Goal: Information Seeking & Learning: Understand process/instructions

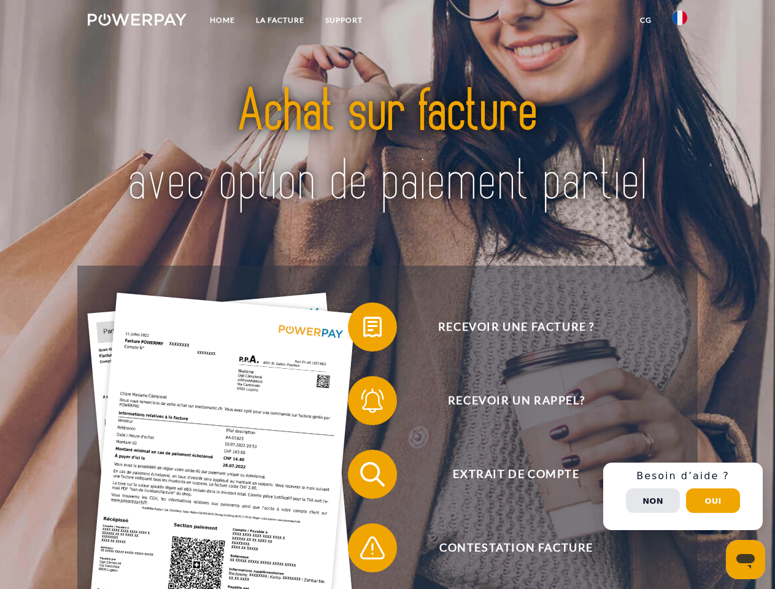
click at [137, 21] on img at bounding box center [137, 19] width 99 height 12
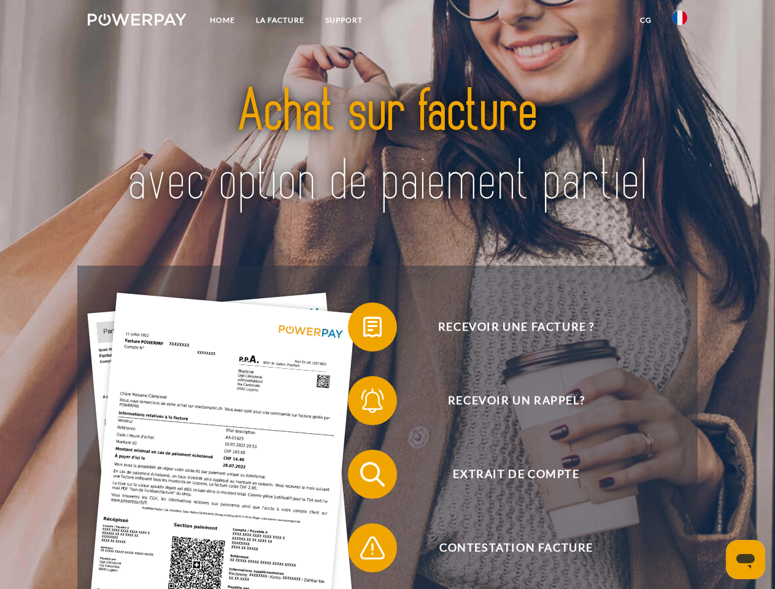
click at [679, 21] on img at bounding box center [679, 17] width 15 height 15
click at [645, 20] on link "CG" at bounding box center [645, 20] width 33 height 22
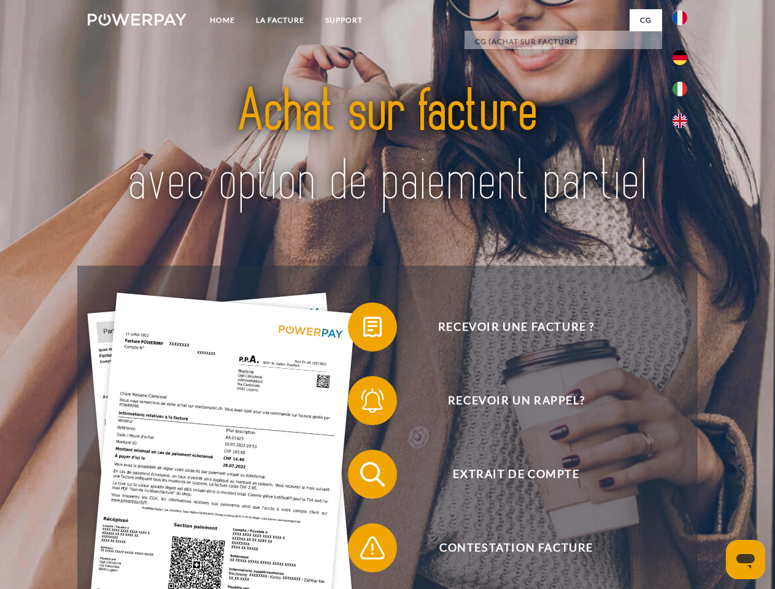
click at [363, 329] on span at bounding box center [353, 326] width 61 height 61
click at [363, 403] on span at bounding box center [353, 400] width 61 height 61
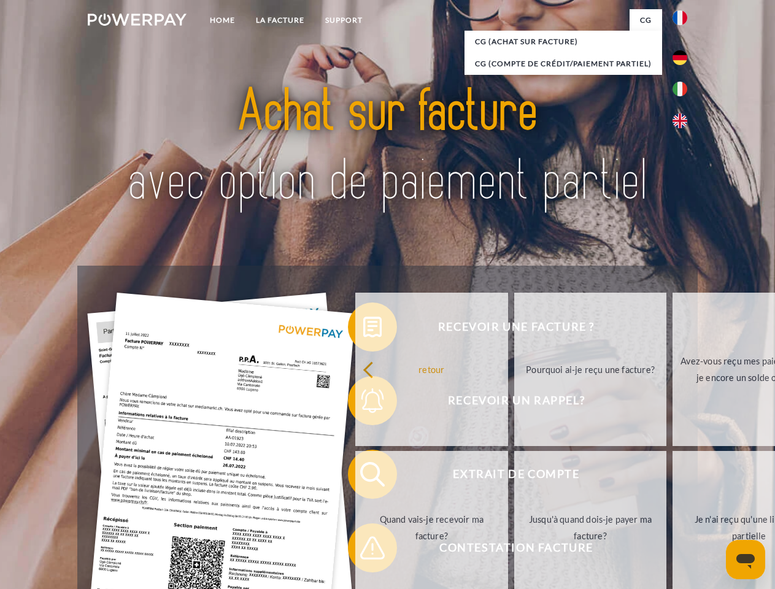
click at [514, 477] on link "Jusqu'à quand dois-je payer ma facture?" at bounding box center [590, 527] width 153 height 153
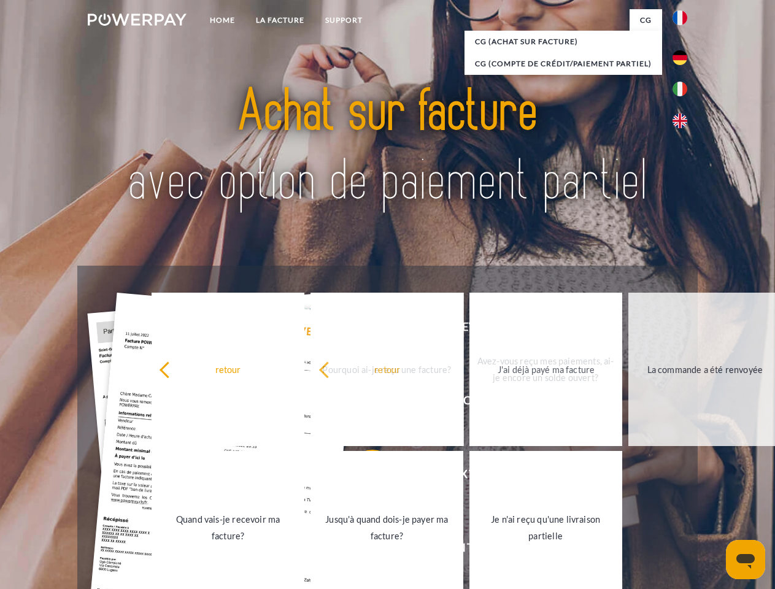
click at [469, 550] on link "Je n'ai reçu qu'une livraison partielle" at bounding box center [545, 527] width 153 height 153
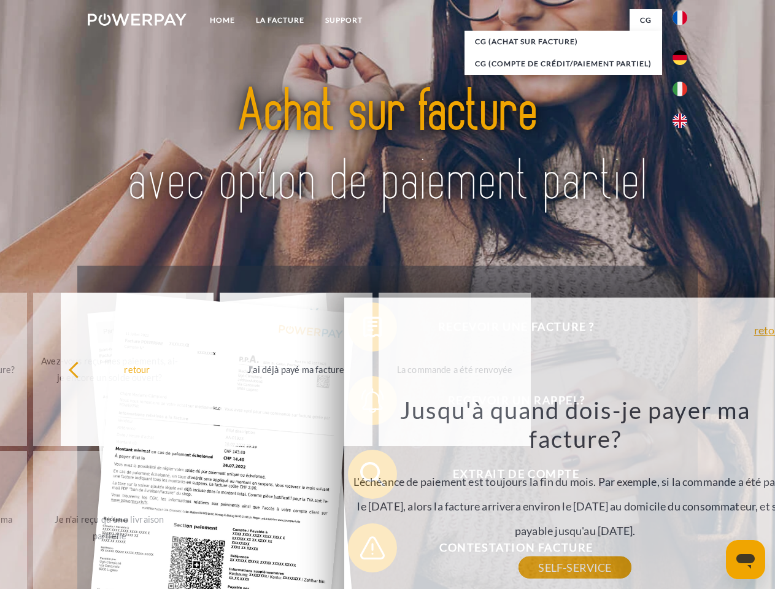
click at [683, 496] on div "Recevoir une facture ? Recevoir un rappel? Extrait de compte retour" at bounding box center [386, 511] width 619 height 491
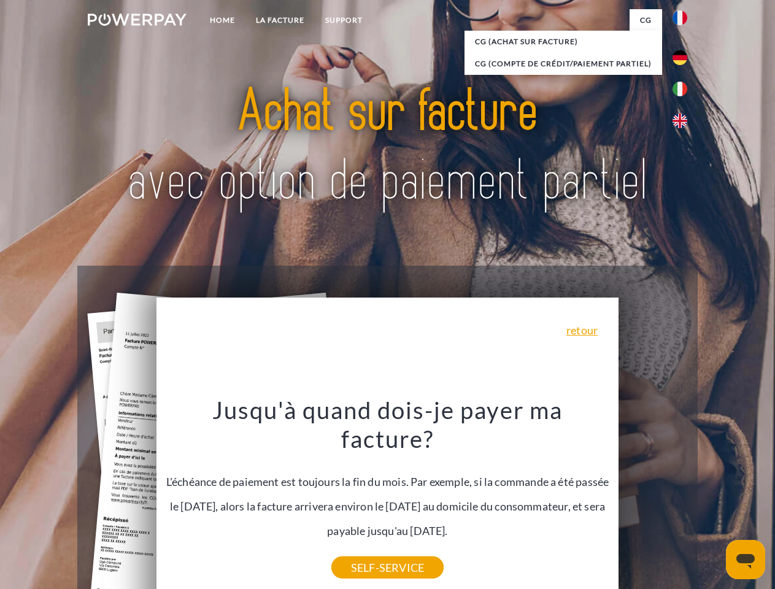
click at [653, 499] on span "Extrait de compte" at bounding box center [516, 474] width 300 height 49
click at [713, 500] on header "Home LA FACTURE Support" at bounding box center [387, 423] width 775 height 847
